Goal: Find specific page/section: Find specific page/section

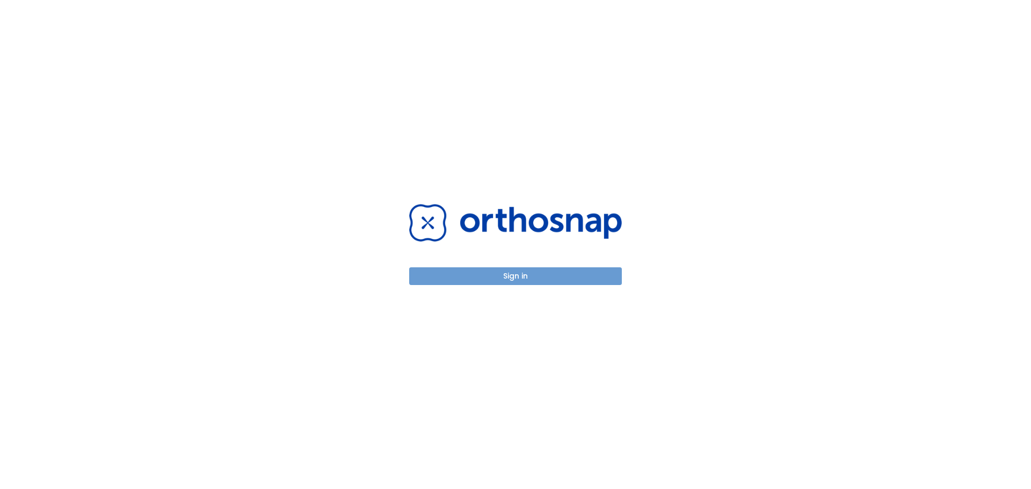
click at [586, 280] on button "Sign in" at bounding box center [515, 276] width 213 height 18
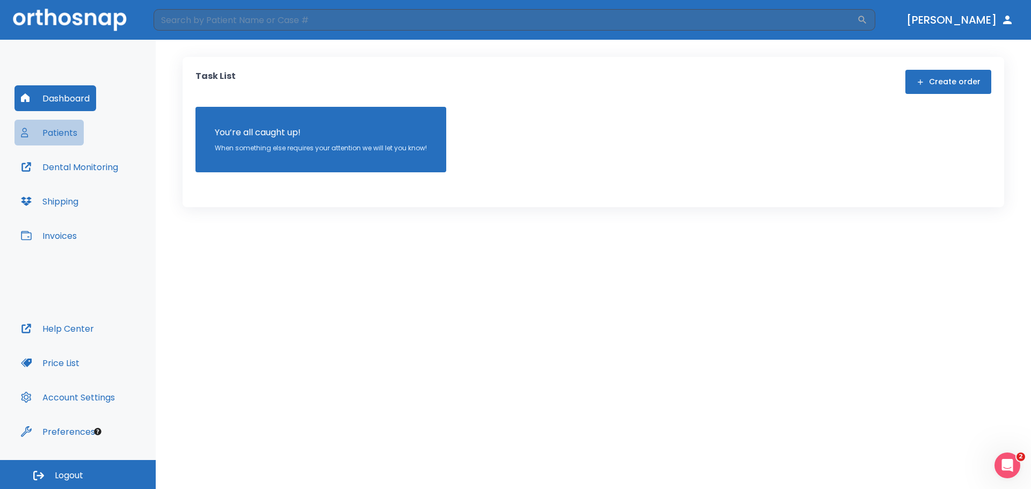
click at [47, 138] on button "Patients" at bounding box center [48, 133] width 69 height 26
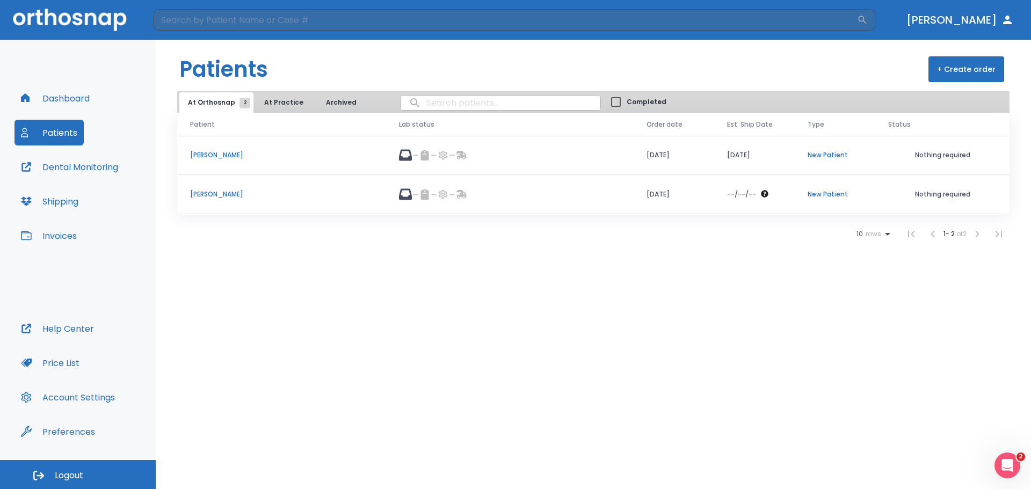
click at [217, 186] on td "[PERSON_NAME]" at bounding box center [281, 194] width 209 height 39
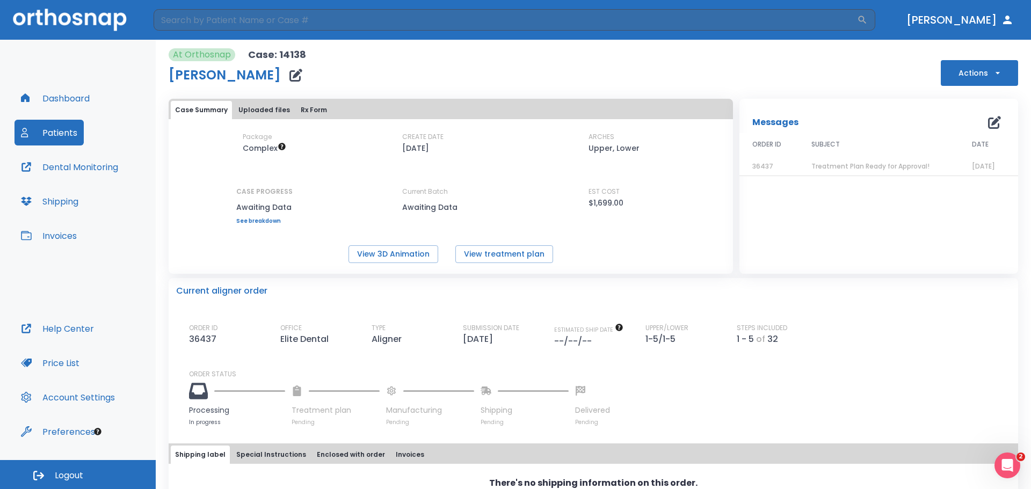
click at [40, 113] on div "Dashboard Patients Dental Monitoring Shipping Invoices" at bounding box center [77, 200] width 127 height 230
click at [47, 116] on div "Dashboard Patients Dental Monitoring Shipping Invoices" at bounding box center [77, 200] width 127 height 230
click at [57, 123] on button "Patients" at bounding box center [48, 133] width 69 height 26
